Goal: Transaction & Acquisition: Download file/media

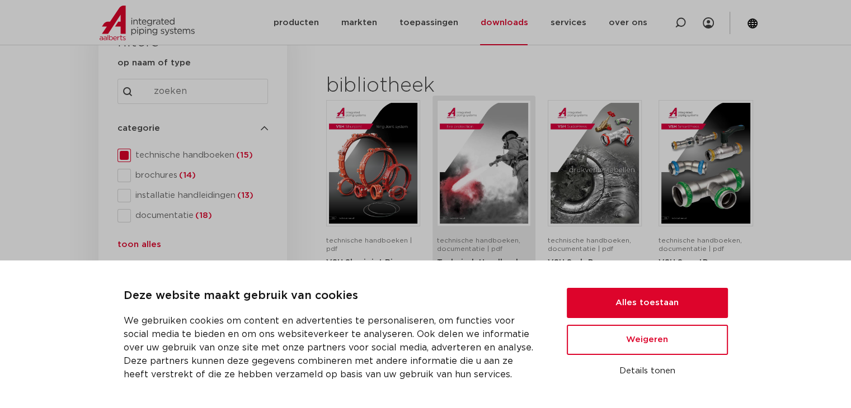
scroll to position [168, 0]
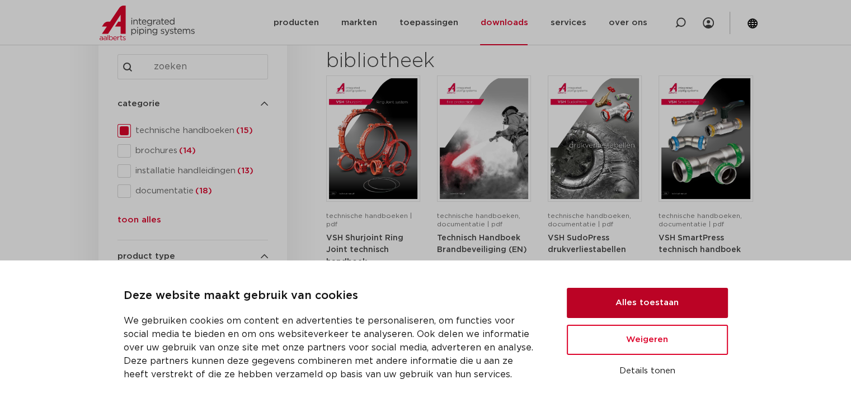
click at [632, 308] on button "Alles toestaan" at bounding box center [647, 303] width 161 height 30
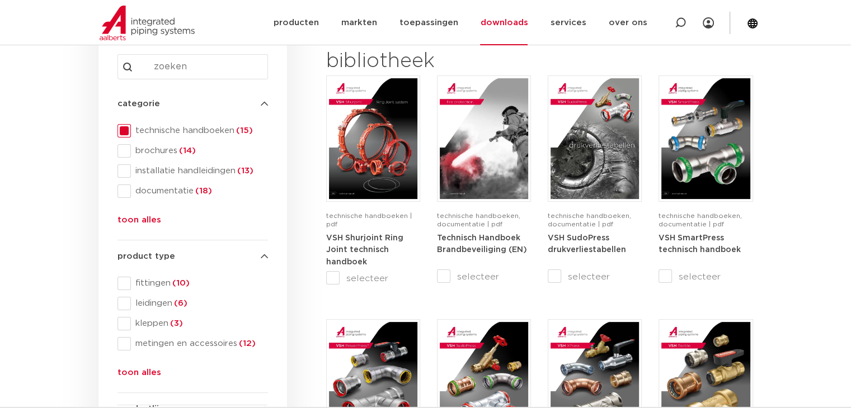
click at [210, 132] on span "technische handboeken (15)" at bounding box center [199, 130] width 137 height 11
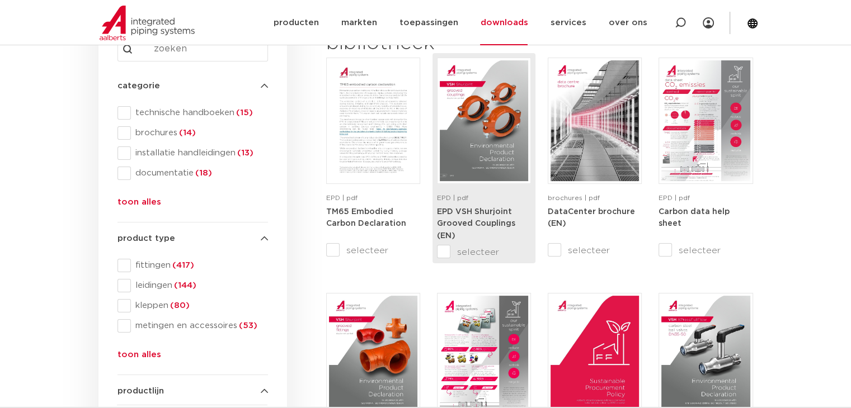
scroll to position [168, 0]
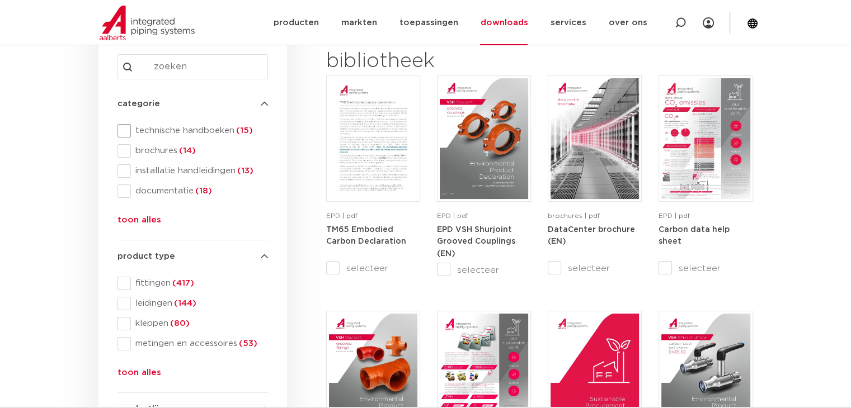
click at [126, 130] on span at bounding box center [123, 130] width 13 height 13
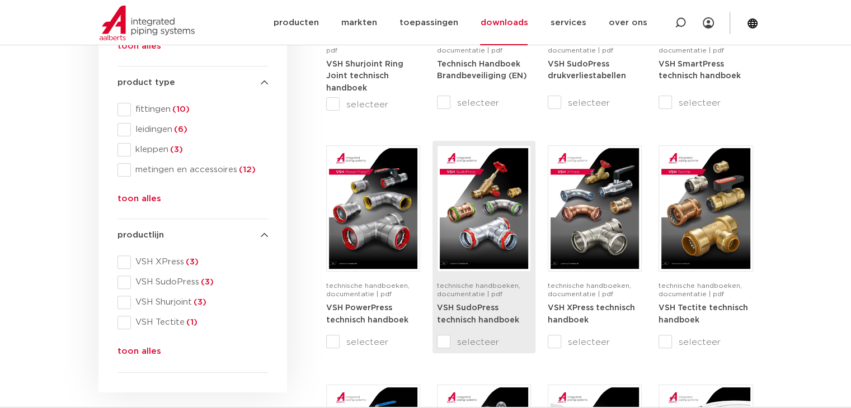
scroll to position [336, 0]
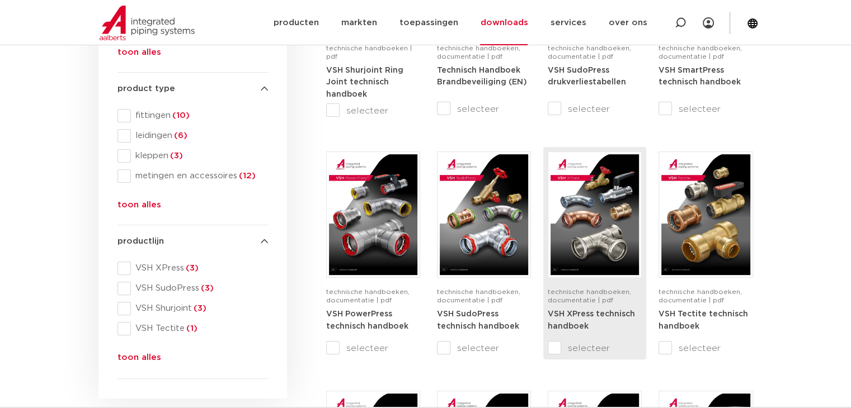
click at [566, 289] on span "technische handboeken, documentatie | pdf" at bounding box center [589, 296] width 83 height 15
click at [551, 351] on input "selecteer" at bounding box center [571, 348] width 47 height 13
checkbox input "true"
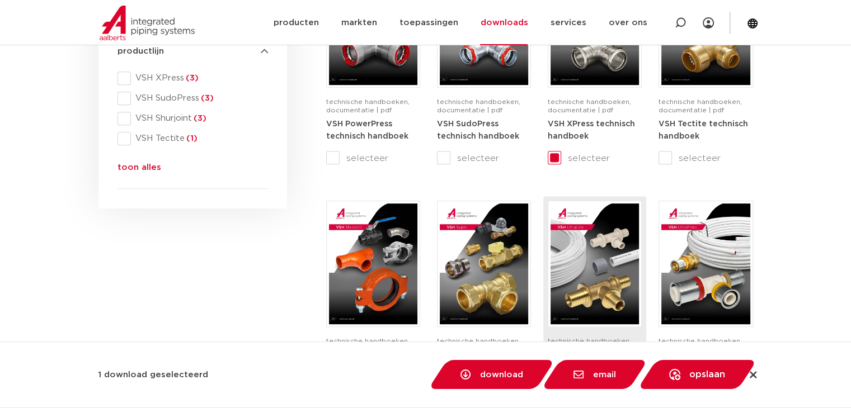
scroll to position [559, 0]
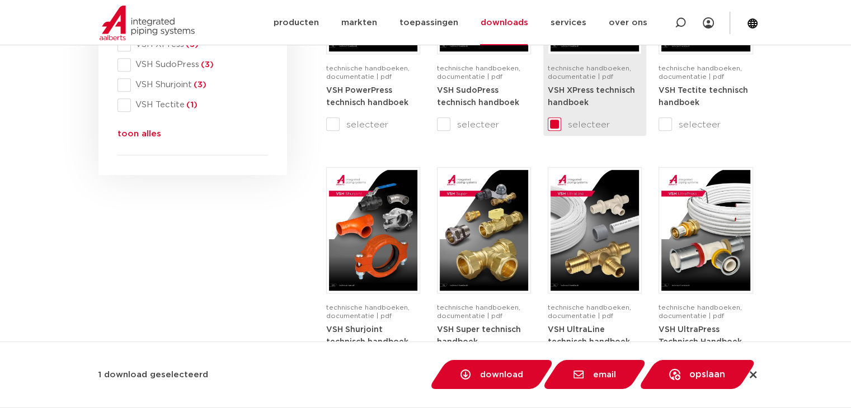
click at [585, 78] on span "technische handboeken, documentatie | pdf" at bounding box center [589, 72] width 83 height 15
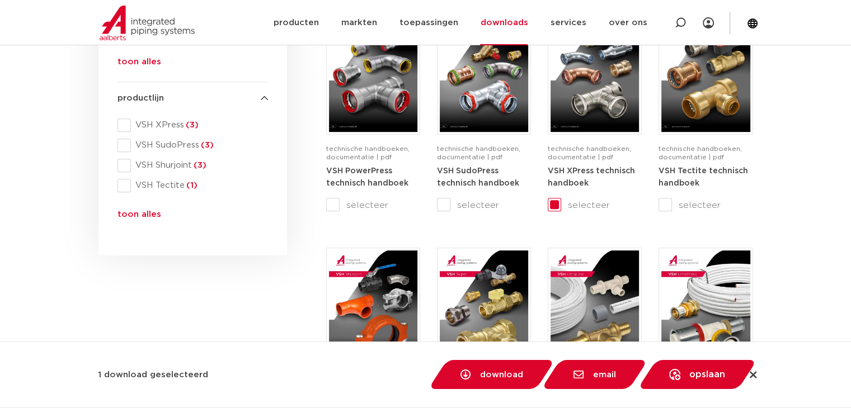
scroll to position [224, 0]
